Goal: Find specific page/section: Find specific page/section

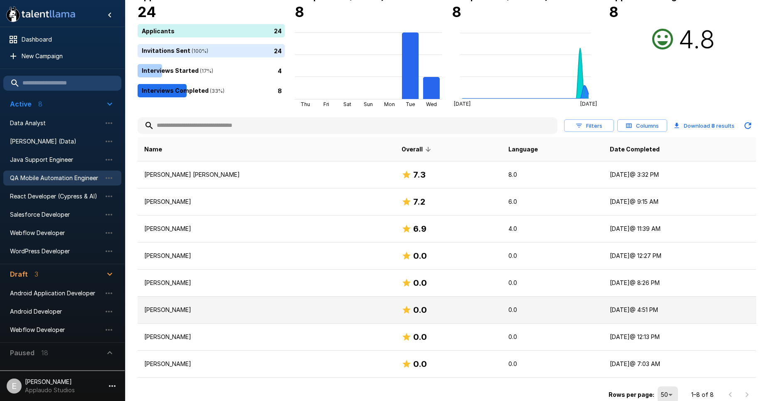
scroll to position [69, 0]
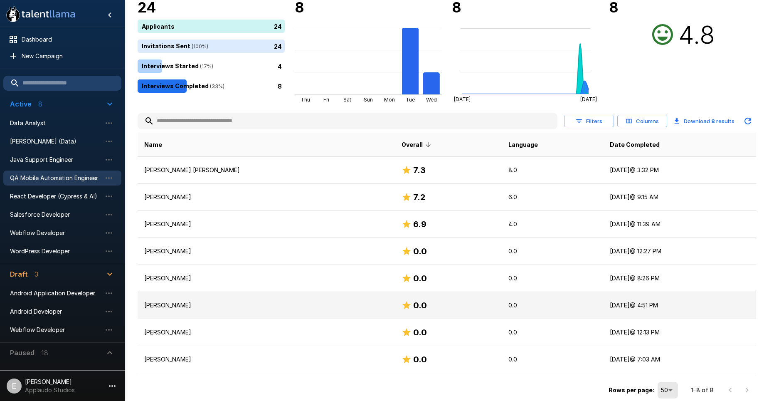
drag, startPoint x: 423, startPoint y: 265, endPoint x: 423, endPoint y: 309, distance: 43.3
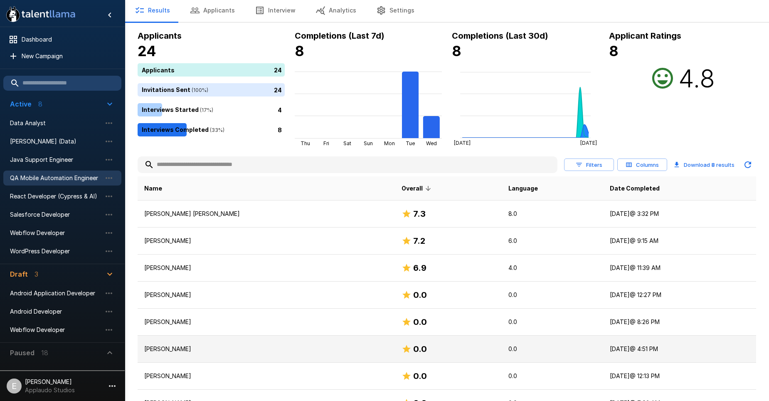
scroll to position [0, 0]
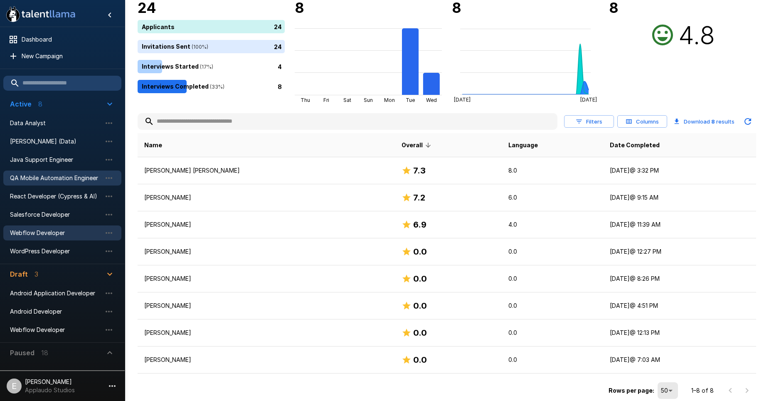
scroll to position [69, 0]
click at [108, 352] on icon "button" at bounding box center [110, 353] width 10 height 10
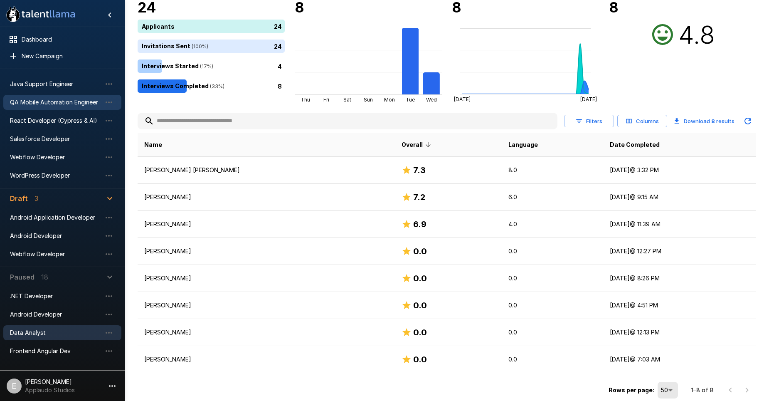
scroll to position [83, 0]
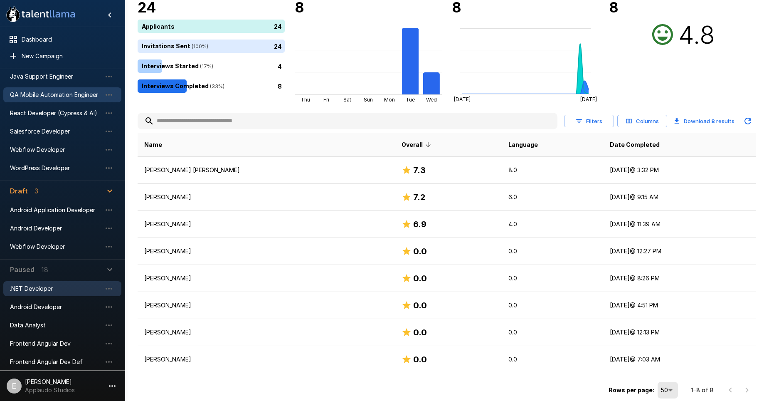
click at [59, 290] on span ".NET Developer" at bounding box center [55, 288] width 91 height 8
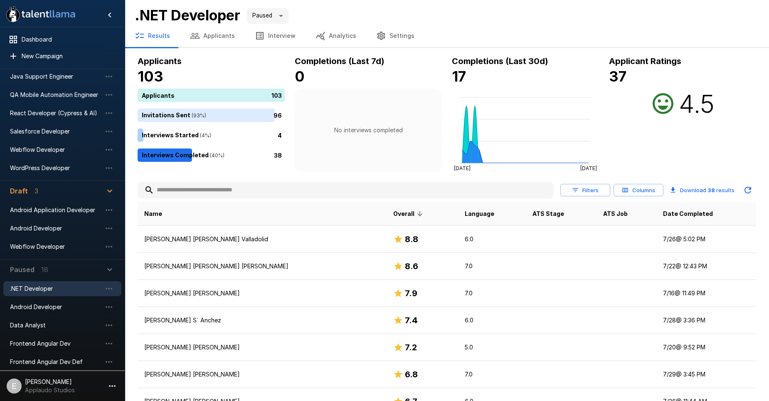
click at [217, 38] on button "Applicants" at bounding box center [212, 35] width 65 height 23
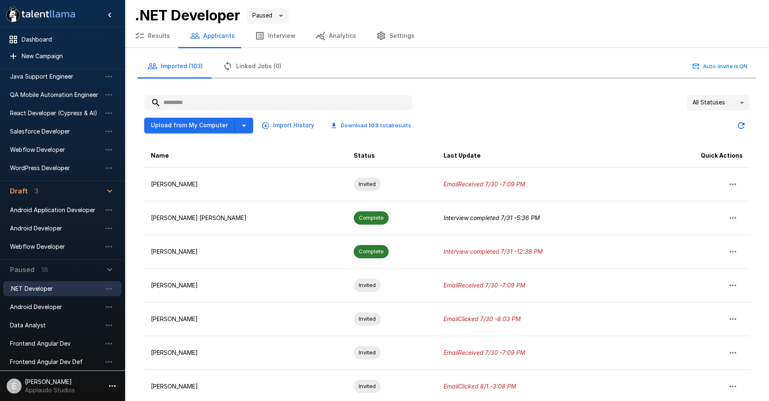
click at [149, 37] on button "Results" at bounding box center [152, 35] width 55 height 23
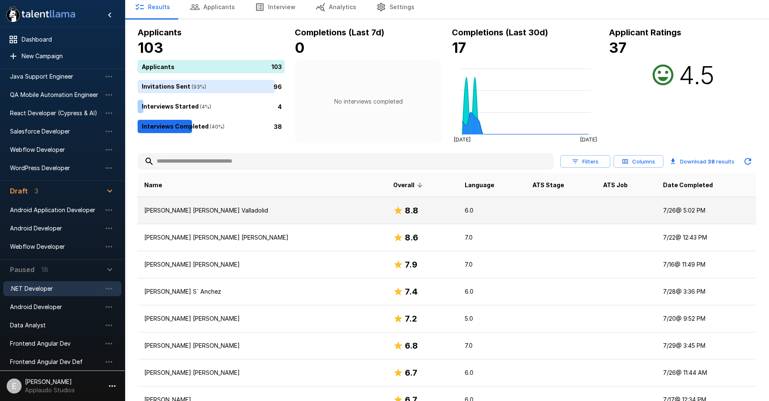
scroll to position [42, 0]
